Goal: Task Accomplishment & Management: Complete application form

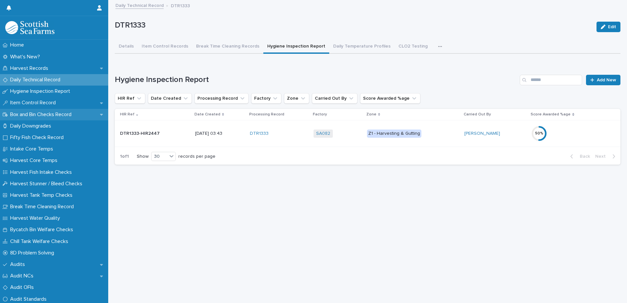
click at [30, 114] on p "Box and Bin Checks Record" at bounding box center [42, 115] width 69 height 6
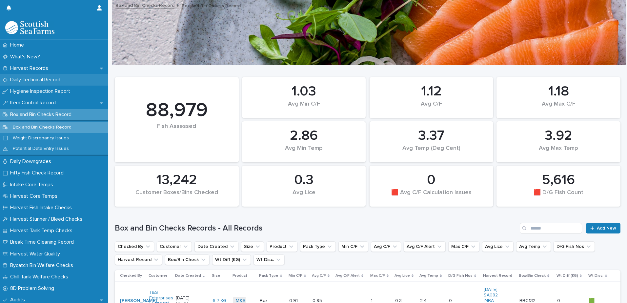
click at [26, 82] on p "Daily Technical Record" at bounding box center [37, 80] width 58 height 6
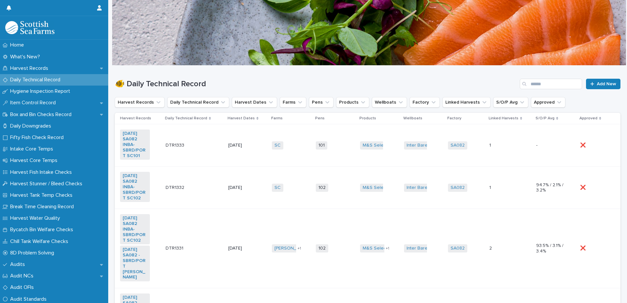
click at [332, 154] on td "101 + 0" at bounding box center [335, 145] width 44 height 42
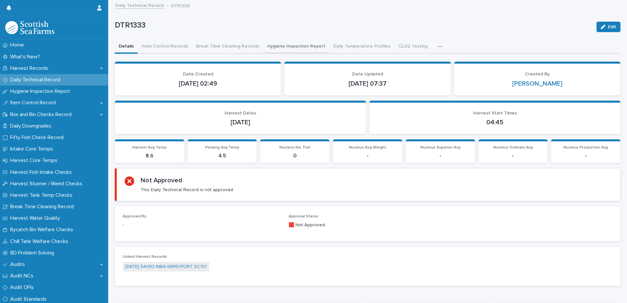
click at [294, 48] on button "Hygiene Inspection Report" at bounding box center [296, 47] width 66 height 14
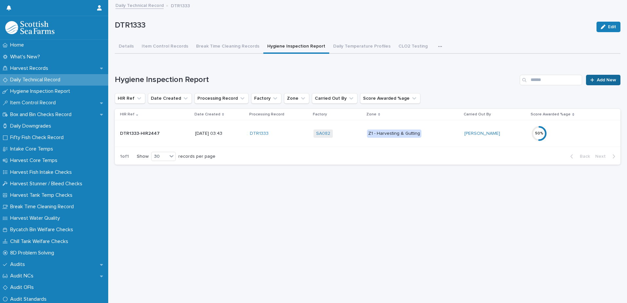
click at [597, 82] on span "Add New" at bounding box center [606, 80] width 19 height 5
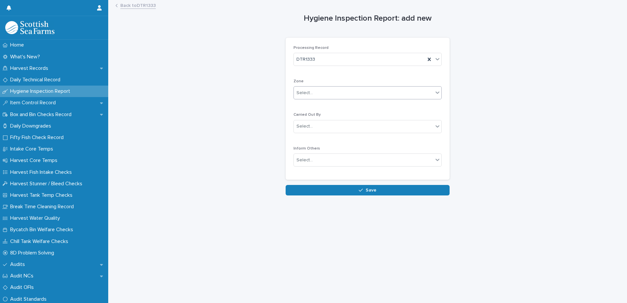
click at [302, 95] on div "Select..." at bounding box center [305, 93] width 16 height 7
click at [325, 116] on span "Z2 - Grading, Packing, Despatch" at bounding box center [328, 116] width 69 height 7
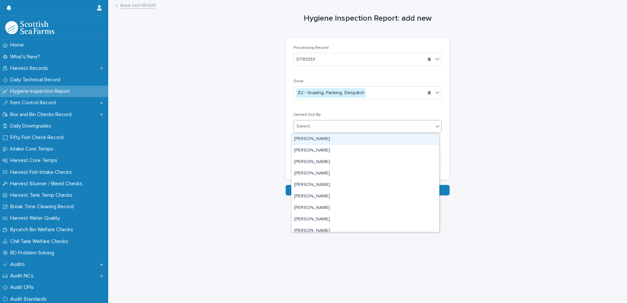
click at [306, 122] on div "Select..." at bounding box center [363, 126] width 139 height 11
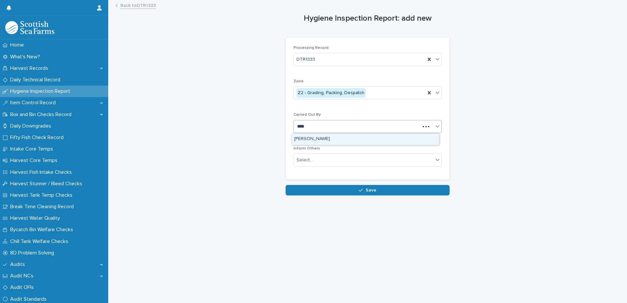
type input "*****"
click at [312, 161] on div "Select..." at bounding box center [363, 160] width 139 height 11
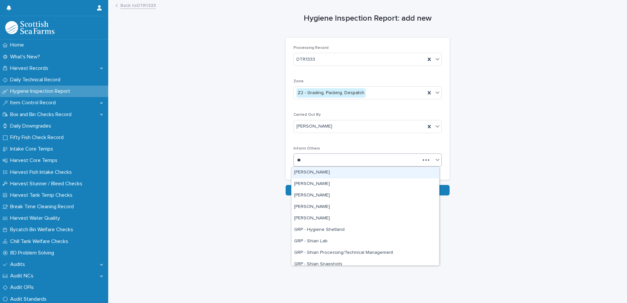
type input "***"
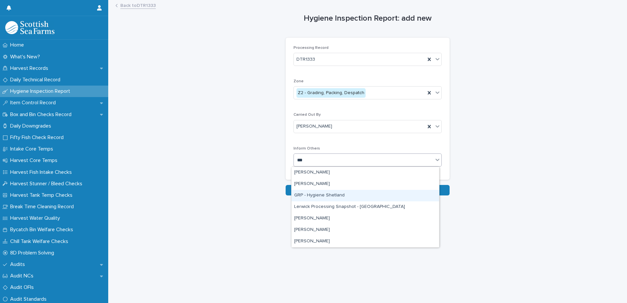
click at [316, 196] on div "GRP - Hygiene Shetland" at bounding box center [366, 195] width 148 height 11
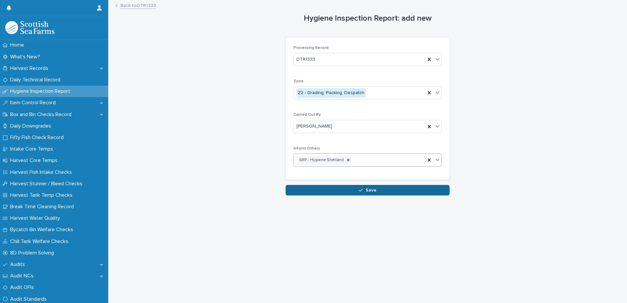
click at [326, 191] on button "Save" at bounding box center [368, 190] width 164 height 10
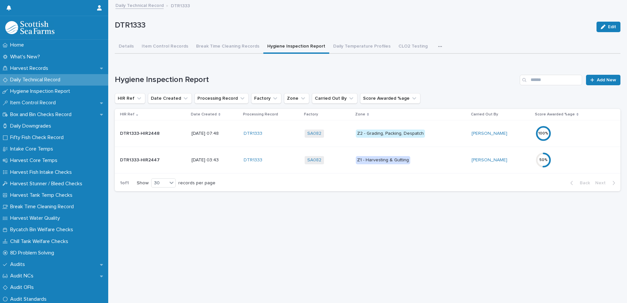
click at [572, 133] on div "100 %" at bounding box center [564, 134] width 57 height 16
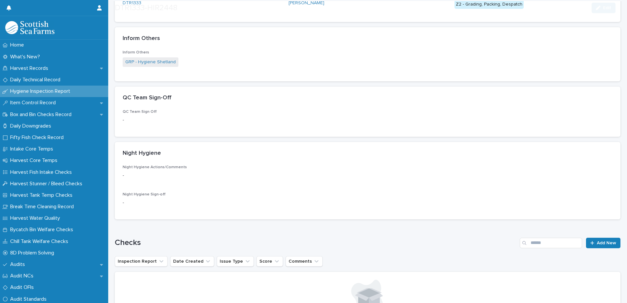
scroll to position [197, 0]
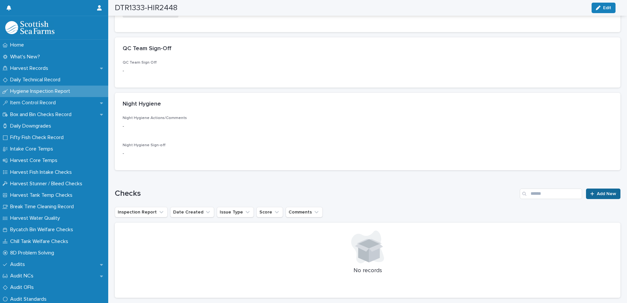
click at [601, 193] on span "Add New" at bounding box center [606, 194] width 19 height 5
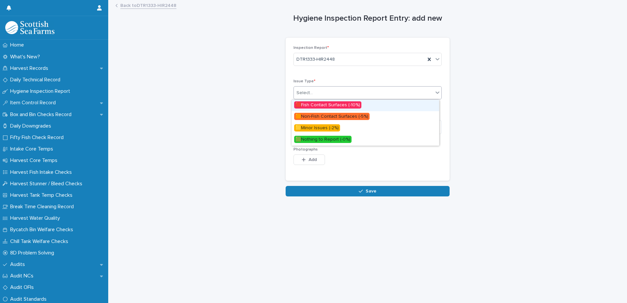
click at [314, 93] on div "Select..." at bounding box center [363, 93] width 139 height 11
click at [315, 117] on span "🟧Non-Fish Contact Surfaces (-5%)" at bounding box center [331, 116] width 75 height 7
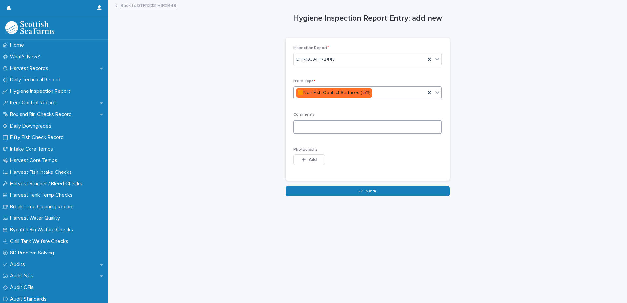
click at [305, 130] on textarea at bounding box center [368, 127] width 148 height 14
type textarea "**********"
click at [309, 160] on span "Add" at bounding box center [313, 159] width 8 height 5
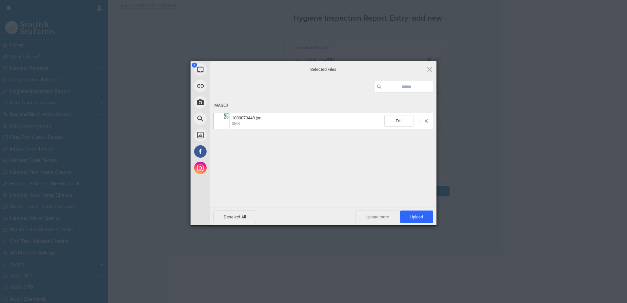
click at [381, 216] on span "Upload more" at bounding box center [378, 217] width 44 height 12
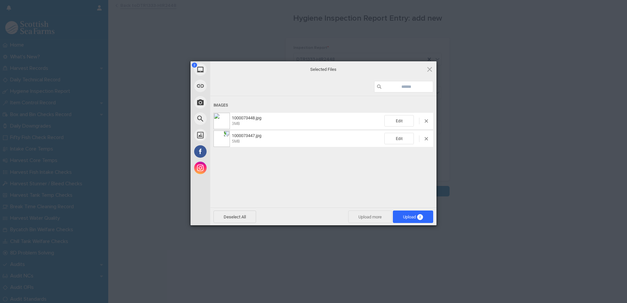
click at [374, 213] on span "Upload more" at bounding box center [370, 217] width 44 height 12
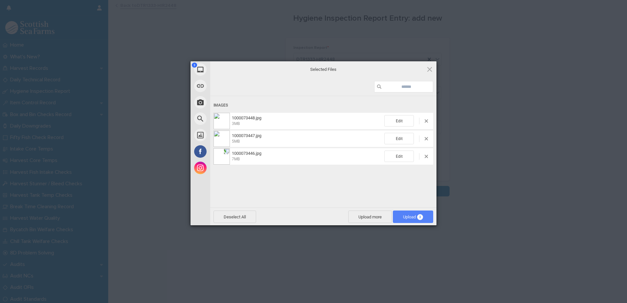
click at [404, 219] on span "Upload 3" at bounding box center [413, 217] width 20 height 5
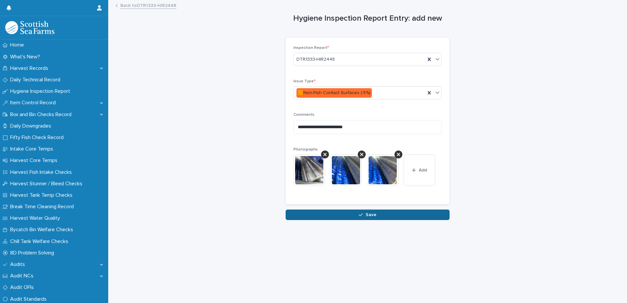
click at [314, 216] on button "Save" at bounding box center [368, 215] width 164 height 10
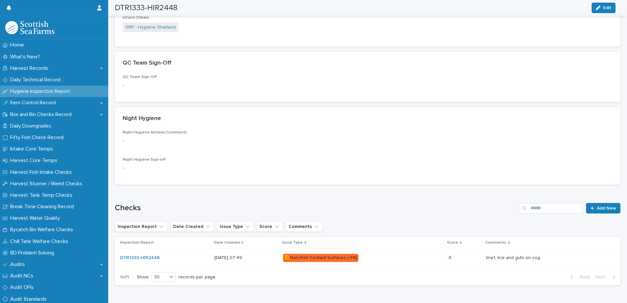
scroll to position [208, 0]
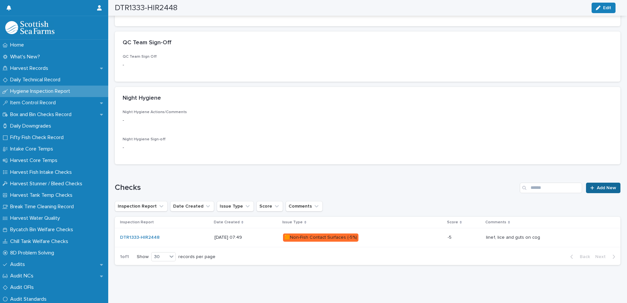
click at [597, 186] on span "Add New" at bounding box center [606, 188] width 19 height 5
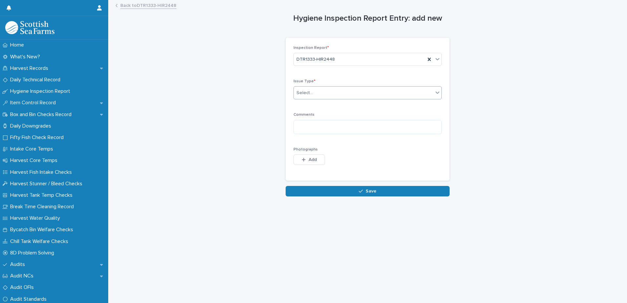
click at [305, 91] on div "Select..." at bounding box center [305, 93] width 16 height 7
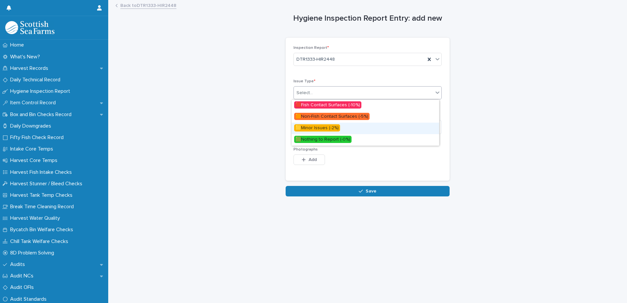
click at [307, 128] on span "🟨Minor Issues (-2%)" at bounding box center [317, 127] width 46 height 7
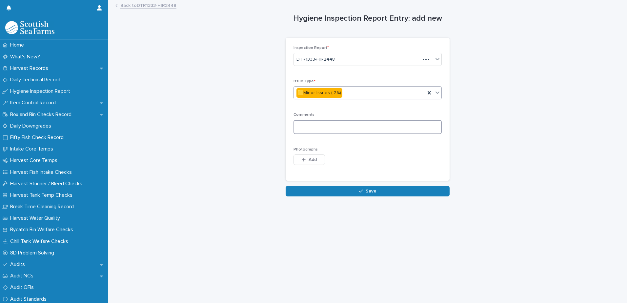
click at [298, 127] on textarea at bounding box center [368, 127] width 148 height 14
drag, startPoint x: 305, startPoint y: 128, endPoint x: 313, endPoint y: 126, distance: 8.4
click at [306, 127] on textarea "**********" at bounding box center [368, 127] width 148 height 14
click at [321, 129] on textarea "**********" at bounding box center [368, 127] width 148 height 14
click at [357, 128] on textarea "**********" at bounding box center [368, 127] width 148 height 14
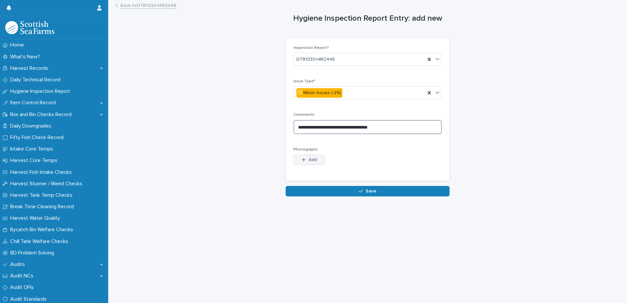
type textarea "**********"
click at [310, 160] on span "Add" at bounding box center [313, 159] width 8 height 5
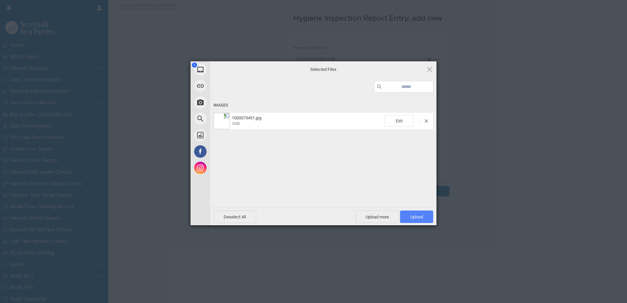
click at [411, 216] on span "Upload 1" at bounding box center [416, 217] width 13 height 5
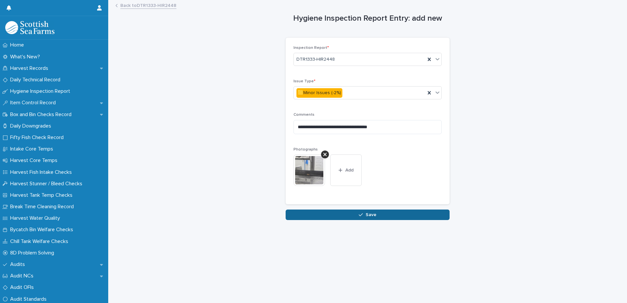
click at [371, 217] on span "Save" at bounding box center [371, 215] width 11 height 5
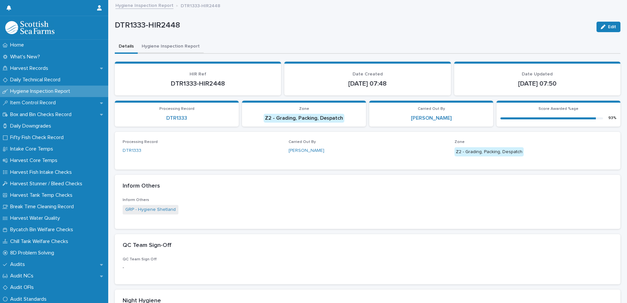
click at [166, 49] on button "Hygiene Inspection Report" at bounding box center [171, 47] width 66 height 14
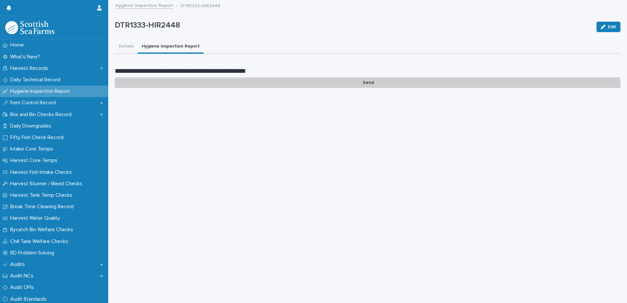
click at [364, 84] on p "Send" at bounding box center [368, 82] width 506 height 11
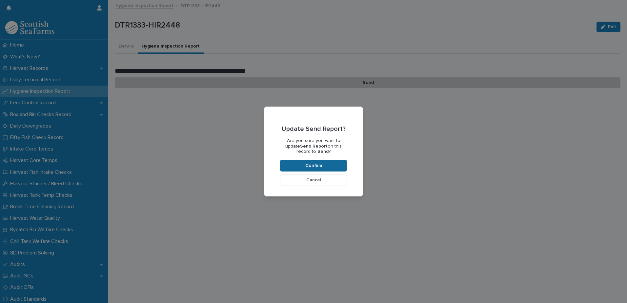
click at [311, 163] on button "Confirm" at bounding box center [313, 166] width 67 height 12
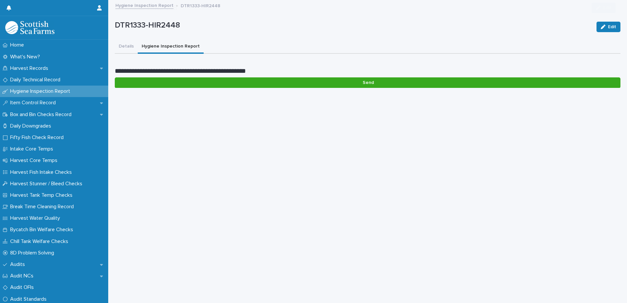
scroll to position [55, 0]
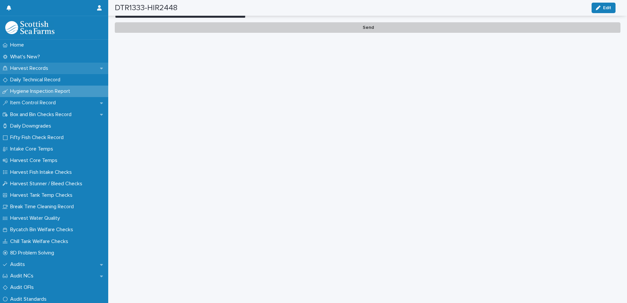
click at [25, 67] on p "Harvest Records" at bounding box center [31, 68] width 46 height 6
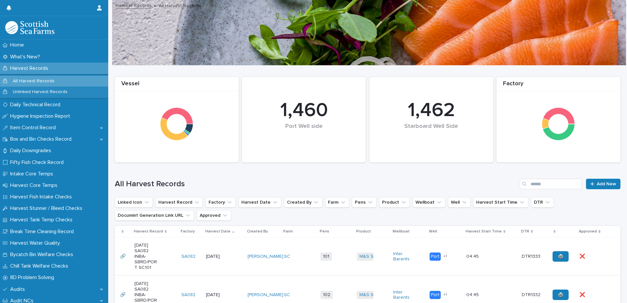
scroll to position [131, 0]
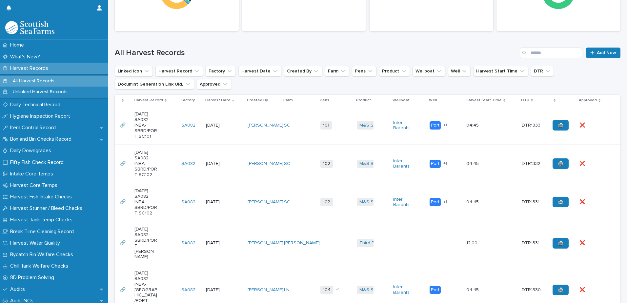
click at [339, 139] on td "101 + 0" at bounding box center [336, 125] width 36 height 38
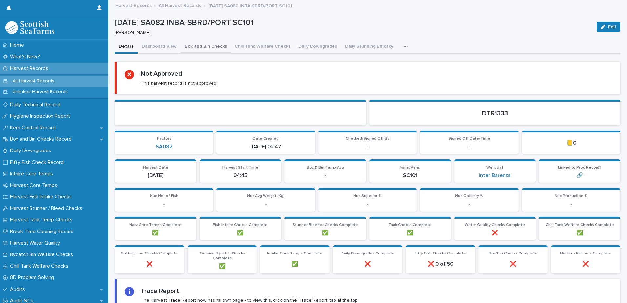
click at [209, 49] on button "Box and Bin Checks" at bounding box center [206, 47] width 50 height 14
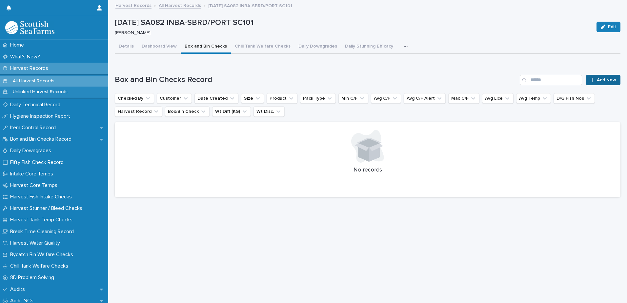
click at [597, 80] on span "Add New" at bounding box center [606, 80] width 19 height 5
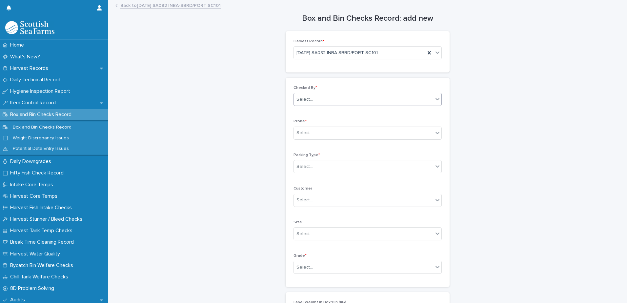
click at [310, 101] on div "Select..." at bounding box center [363, 99] width 139 height 11
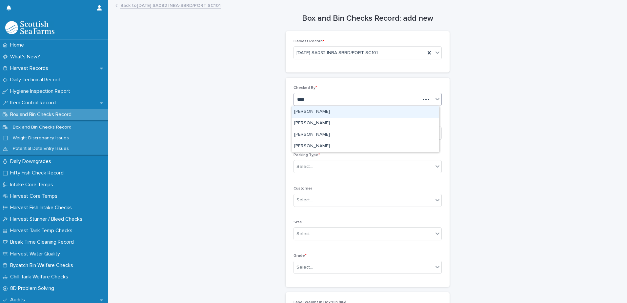
type input "*****"
click at [321, 111] on div "[PERSON_NAME]" at bounding box center [366, 111] width 148 height 11
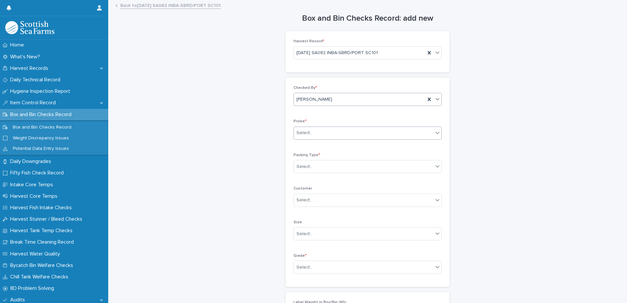
click at [309, 134] on div "Select..." at bounding box center [305, 133] width 16 height 7
click at [310, 169] on div "LERW-A" at bounding box center [366, 168] width 148 height 11
click at [308, 166] on div "Select..." at bounding box center [305, 166] width 16 height 7
click at [311, 183] on div "Box" at bounding box center [366, 179] width 148 height 11
click at [305, 266] on div "Select..." at bounding box center [305, 267] width 16 height 7
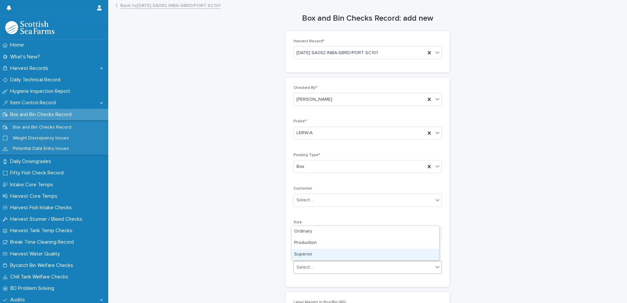
click at [306, 256] on div "Superior" at bounding box center [366, 254] width 148 height 11
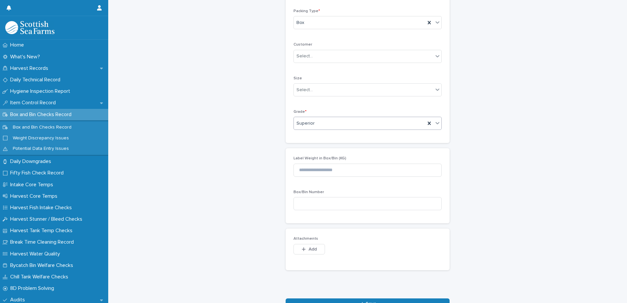
scroll to position [164, 0]
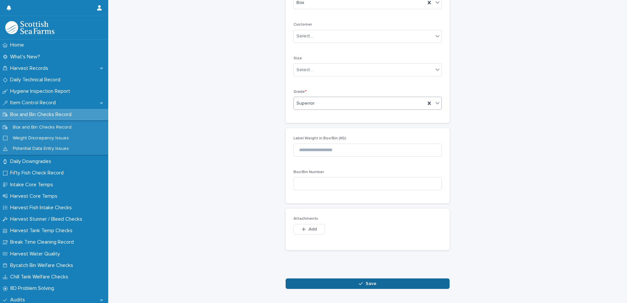
click at [316, 286] on button "Save" at bounding box center [368, 284] width 164 height 10
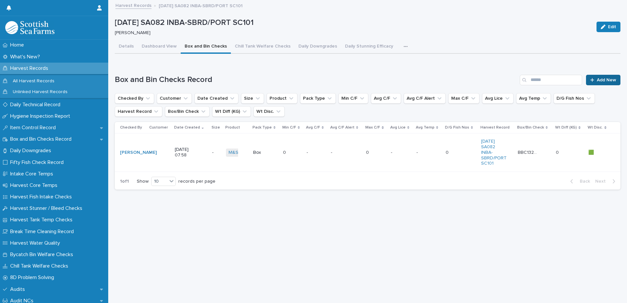
click at [597, 80] on span "Add New" at bounding box center [606, 80] width 19 height 5
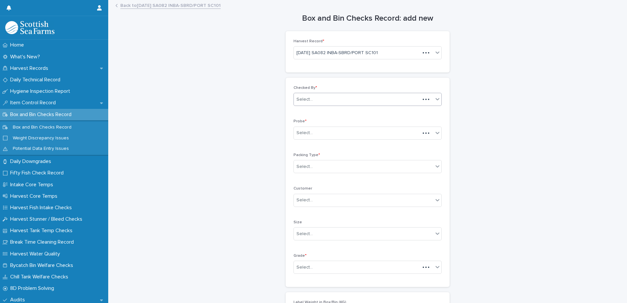
click at [304, 101] on div "Select..." at bounding box center [305, 99] width 16 height 7
type input "*****"
drag, startPoint x: 305, startPoint y: 107, endPoint x: 308, endPoint y: 112, distance: 5.3
click at [306, 109] on div "[PERSON_NAME]" at bounding box center [366, 111] width 148 height 11
click at [299, 136] on div "Select..." at bounding box center [305, 133] width 16 height 7
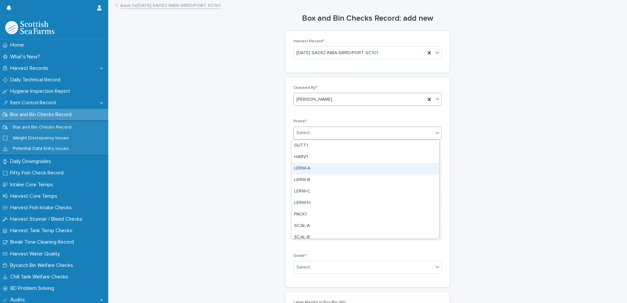
click at [306, 171] on div "LERW-A" at bounding box center [366, 168] width 148 height 11
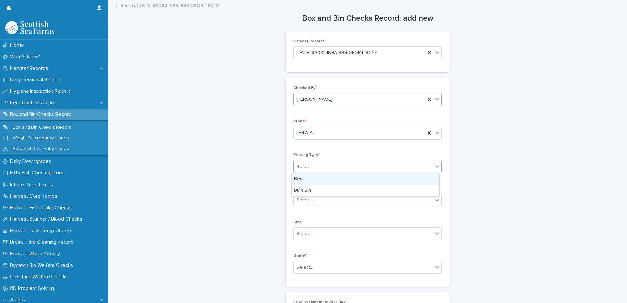
click at [302, 167] on div "Select..." at bounding box center [305, 166] width 16 height 7
click at [300, 179] on div "Box" at bounding box center [366, 179] width 148 height 11
click at [300, 263] on div "Select..." at bounding box center [363, 267] width 139 height 11
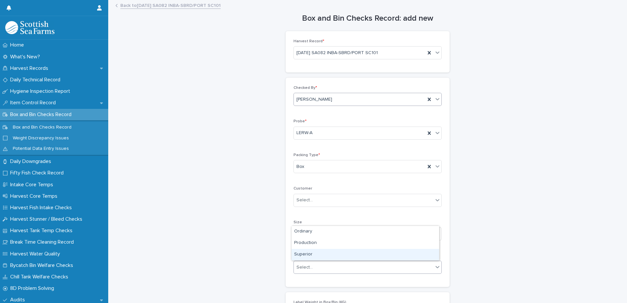
click at [306, 255] on div "Superior" at bounding box center [366, 254] width 148 height 11
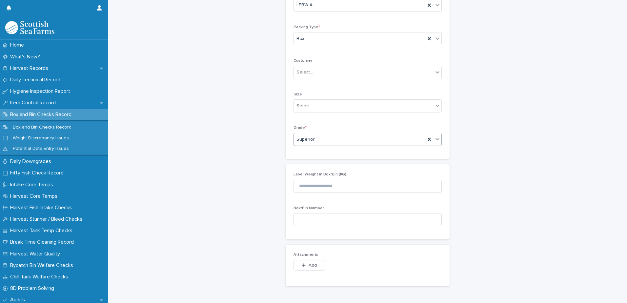
scroll to position [164, 0]
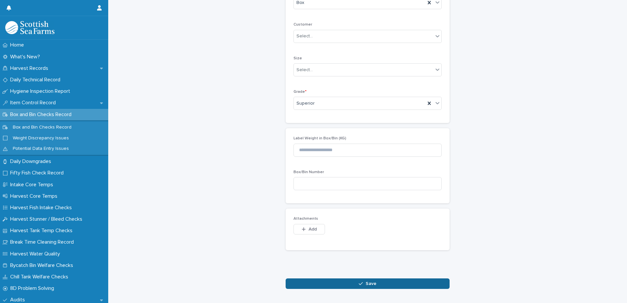
click at [325, 281] on button "Save" at bounding box center [368, 284] width 164 height 10
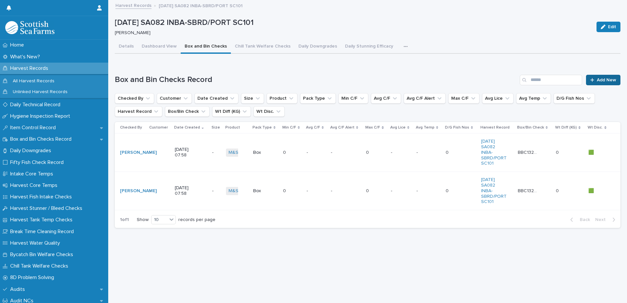
click at [597, 79] on span "Add New" at bounding box center [606, 80] width 19 height 5
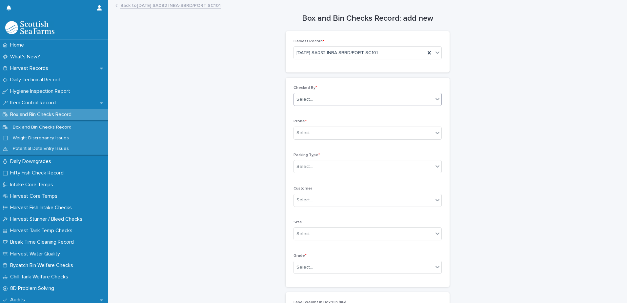
click at [300, 99] on div "Select..." at bounding box center [305, 99] width 16 height 7
type input "*****"
click at [313, 111] on div "[PERSON_NAME]" at bounding box center [366, 111] width 148 height 11
click at [309, 136] on div "Select..." at bounding box center [305, 133] width 16 height 7
click at [309, 168] on div "LERW-A" at bounding box center [366, 168] width 148 height 11
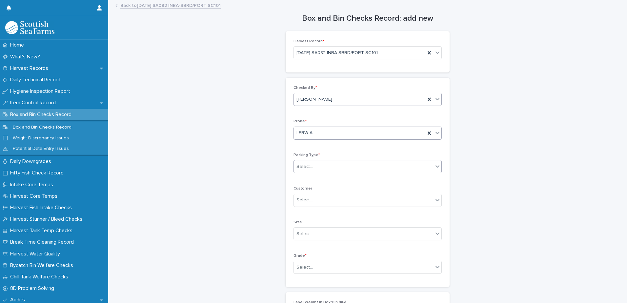
click at [304, 171] on div "Select..." at bounding box center [363, 166] width 139 height 11
click at [302, 182] on div "Box" at bounding box center [366, 179] width 148 height 11
click at [299, 264] on div "Select..." at bounding box center [305, 267] width 16 height 7
click at [302, 255] on div "Superior" at bounding box center [366, 254] width 148 height 11
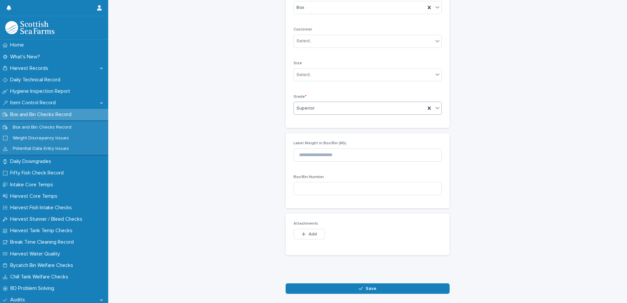
scroll to position [164, 0]
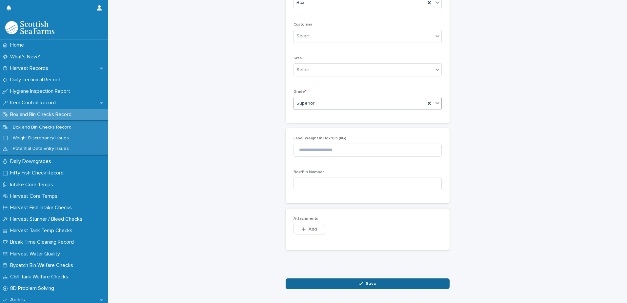
click at [314, 282] on button "Save" at bounding box center [368, 284] width 164 height 10
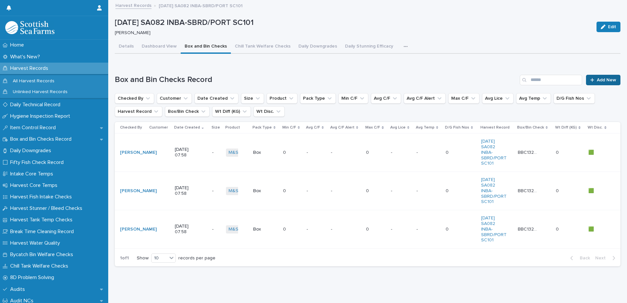
click at [591, 82] on div at bounding box center [594, 80] width 7 height 5
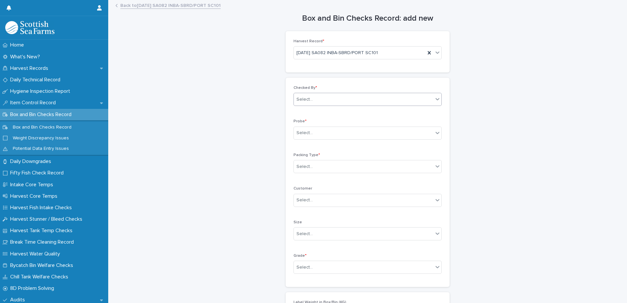
click at [310, 99] on div "Select..." at bounding box center [363, 99] width 139 height 11
type input "*****"
click at [316, 112] on div "[PERSON_NAME]" at bounding box center [366, 111] width 148 height 11
click at [305, 134] on div "Select..." at bounding box center [305, 133] width 16 height 7
click at [305, 167] on div "LERW-A" at bounding box center [366, 168] width 148 height 11
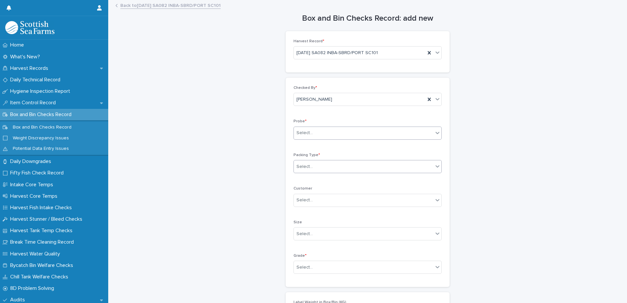
click at [304, 167] on div "Select..." at bounding box center [305, 166] width 16 height 7
click at [303, 180] on div "Box" at bounding box center [366, 179] width 148 height 11
click at [302, 269] on div "Select..." at bounding box center [305, 267] width 16 height 7
click at [305, 268] on div "Select..." at bounding box center [305, 267] width 16 height 7
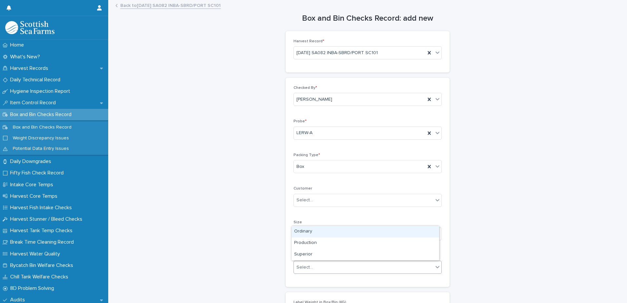
click at [301, 267] on div "Select..." at bounding box center [305, 267] width 16 height 7
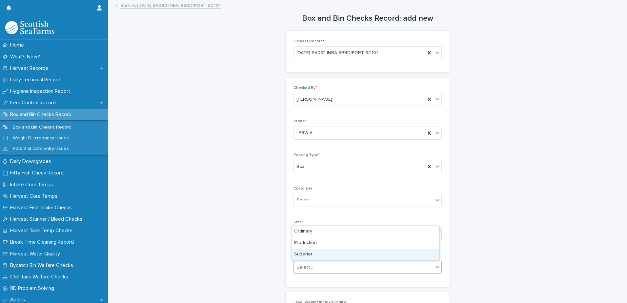
click at [305, 256] on div "Superior" at bounding box center [366, 254] width 148 height 11
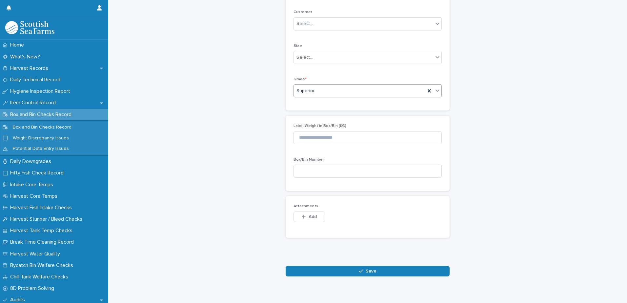
scroll to position [188, 0]
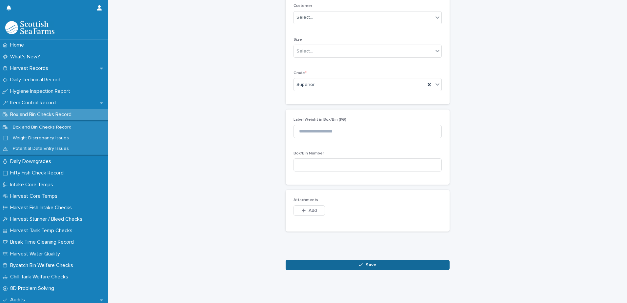
click at [321, 260] on button "Save" at bounding box center [368, 265] width 164 height 10
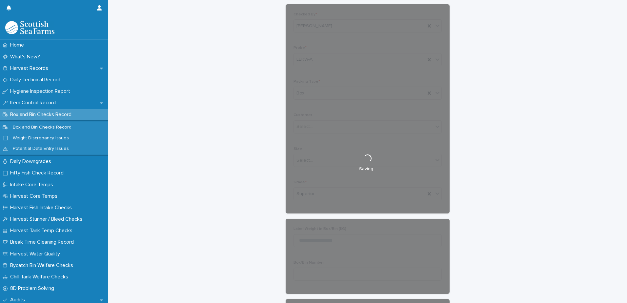
scroll to position [0, 0]
